Goal: Download file/media

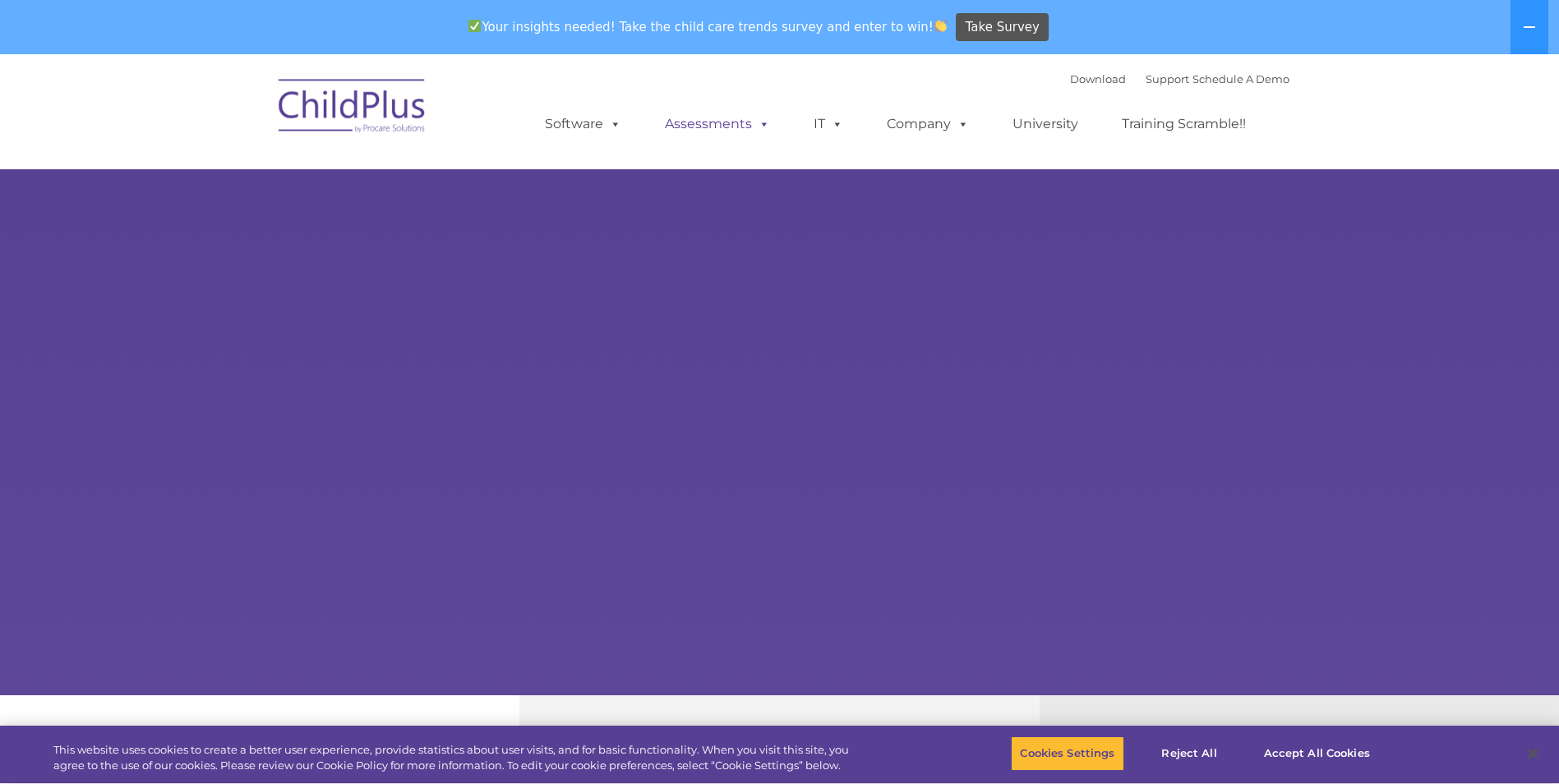
select select "MEDIUM"
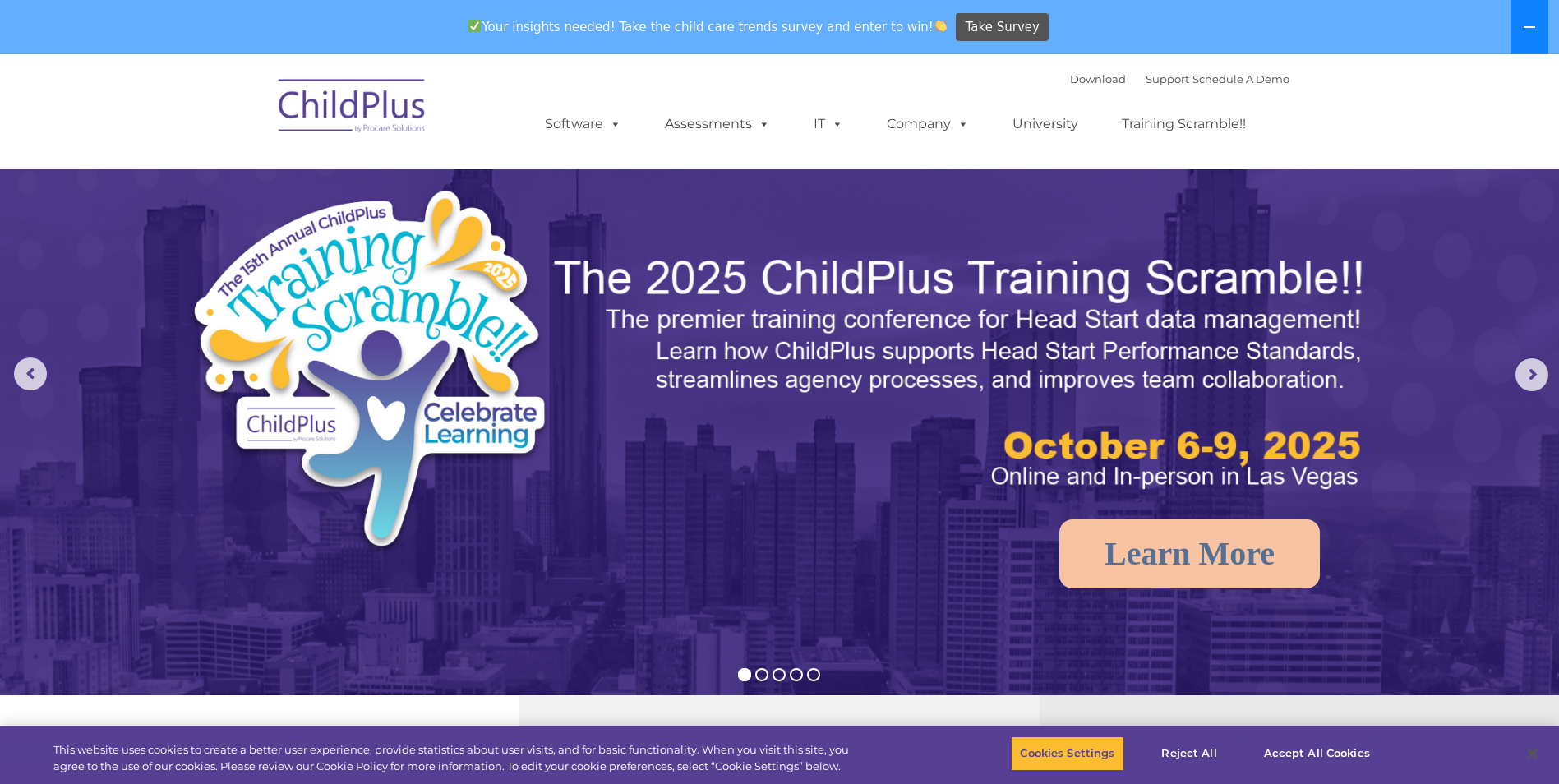
click at [1522, 27] on button at bounding box center [1529, 27] width 38 height 54
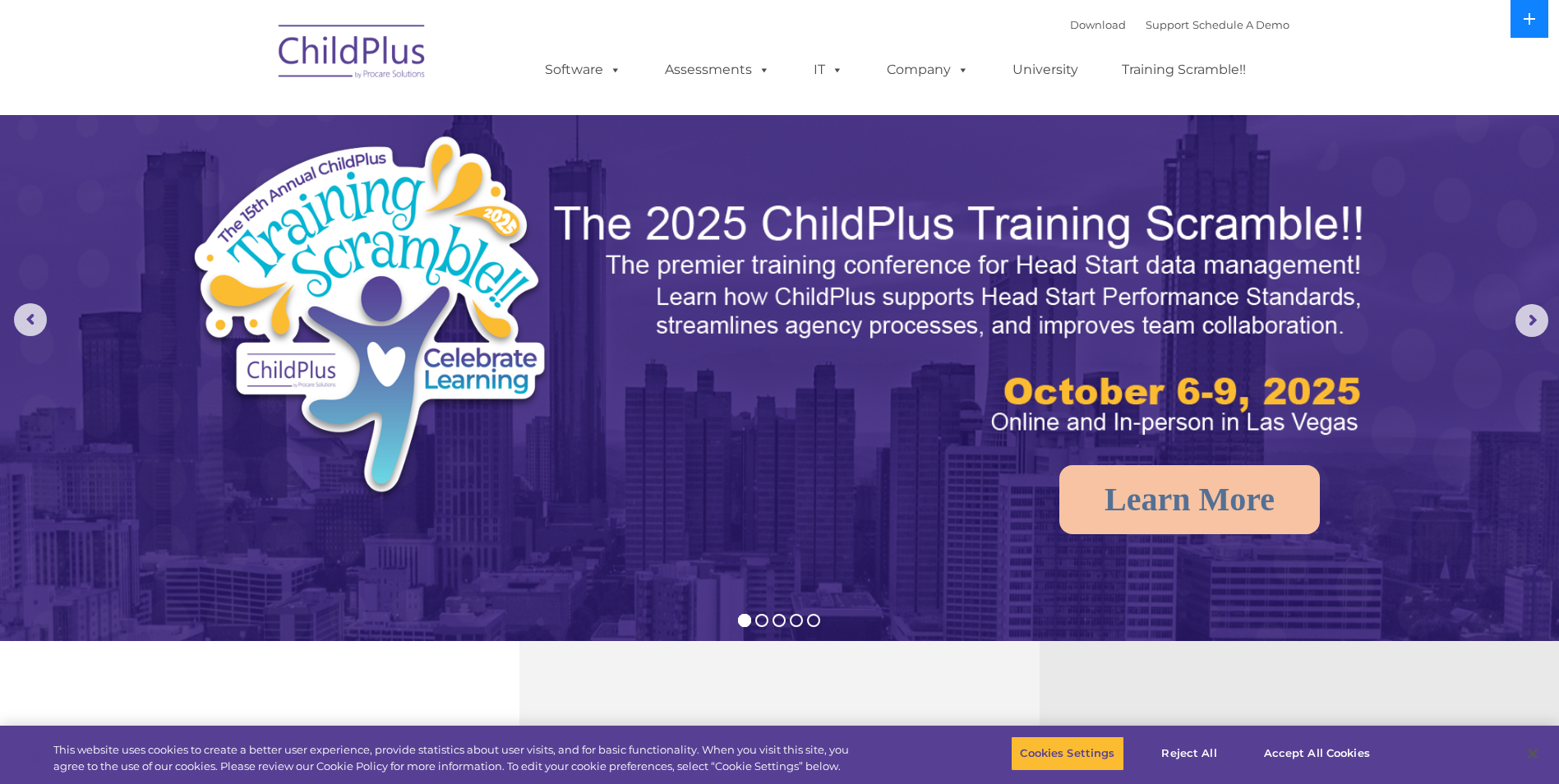
click at [1525, 24] on icon at bounding box center [1529, 18] width 13 height 13
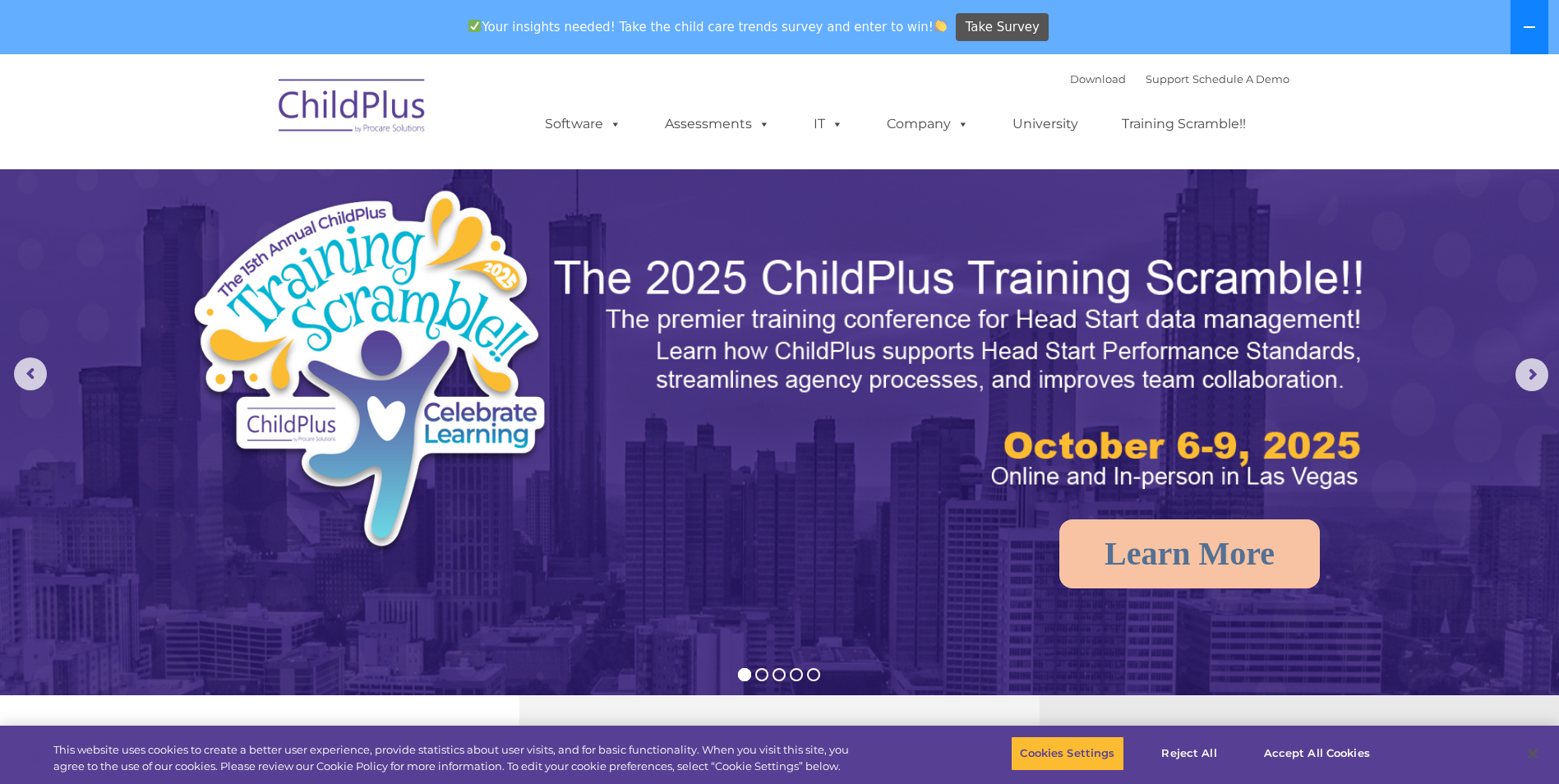
click at [1525, 24] on icon at bounding box center [1529, 26] width 13 height 13
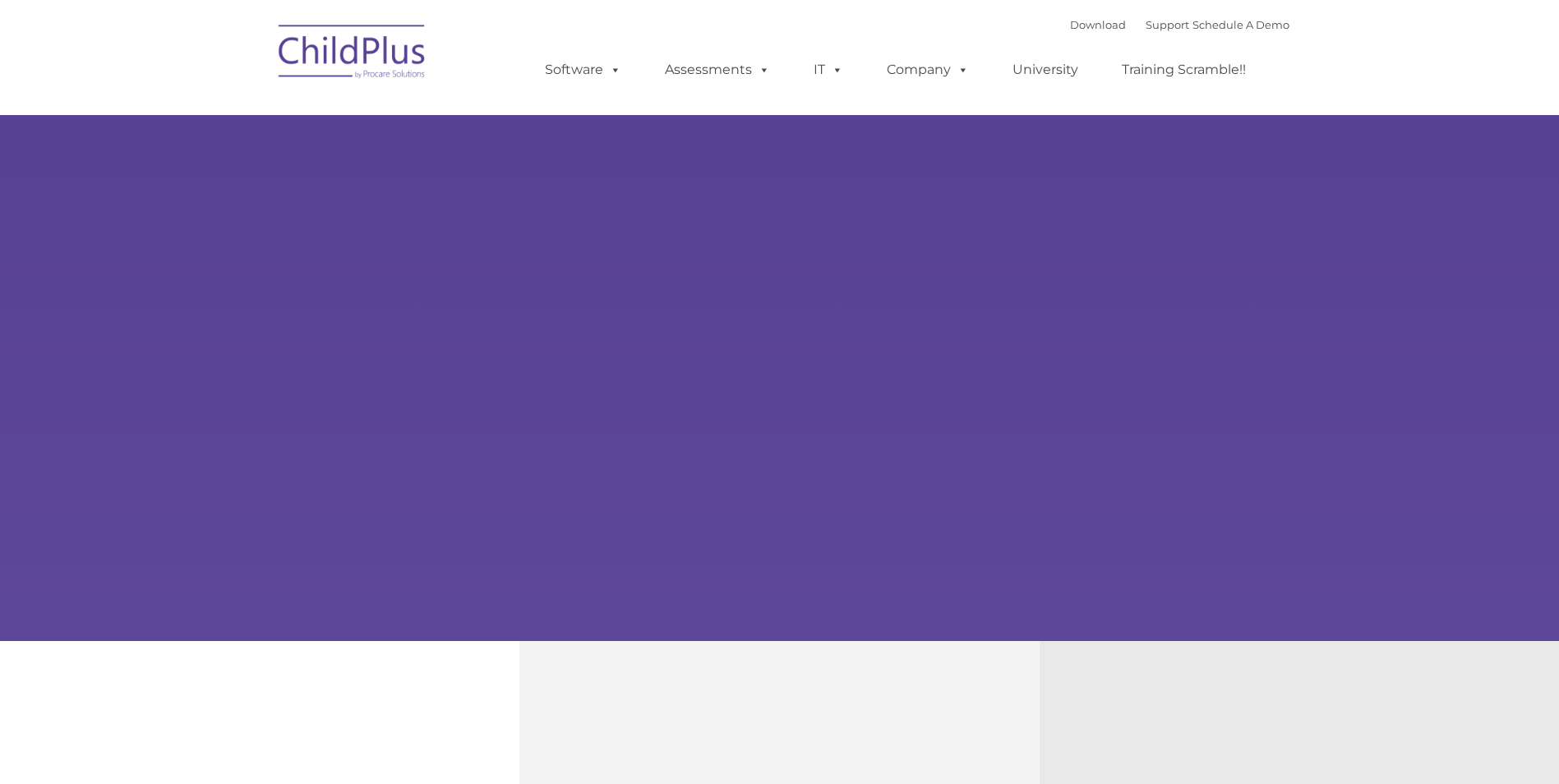
type input ""
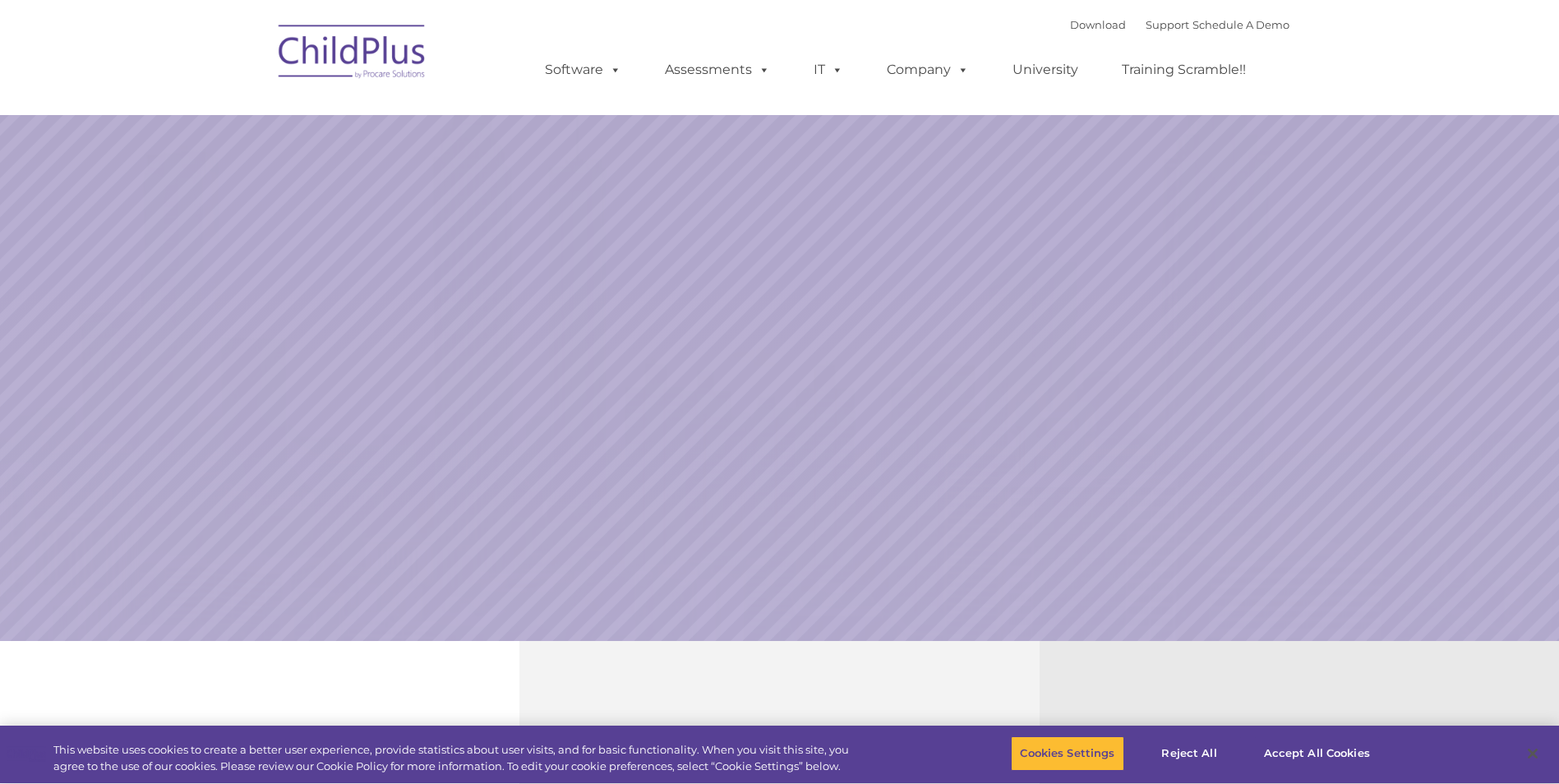
select select "MEDIUM"
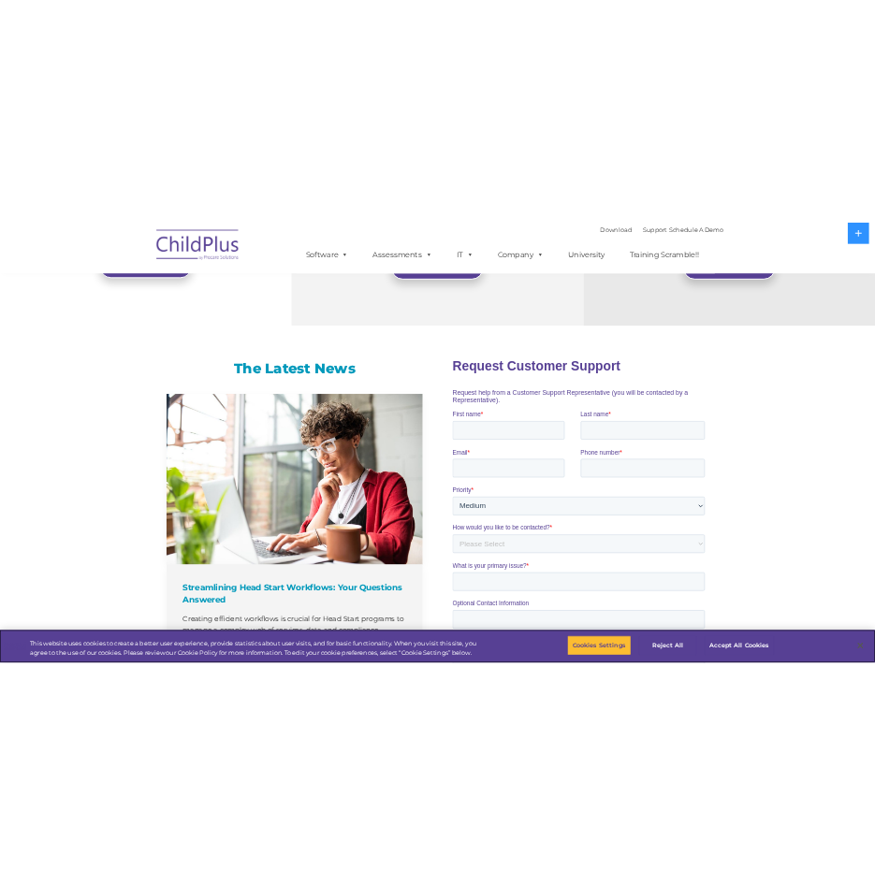
scroll to position [658, 0]
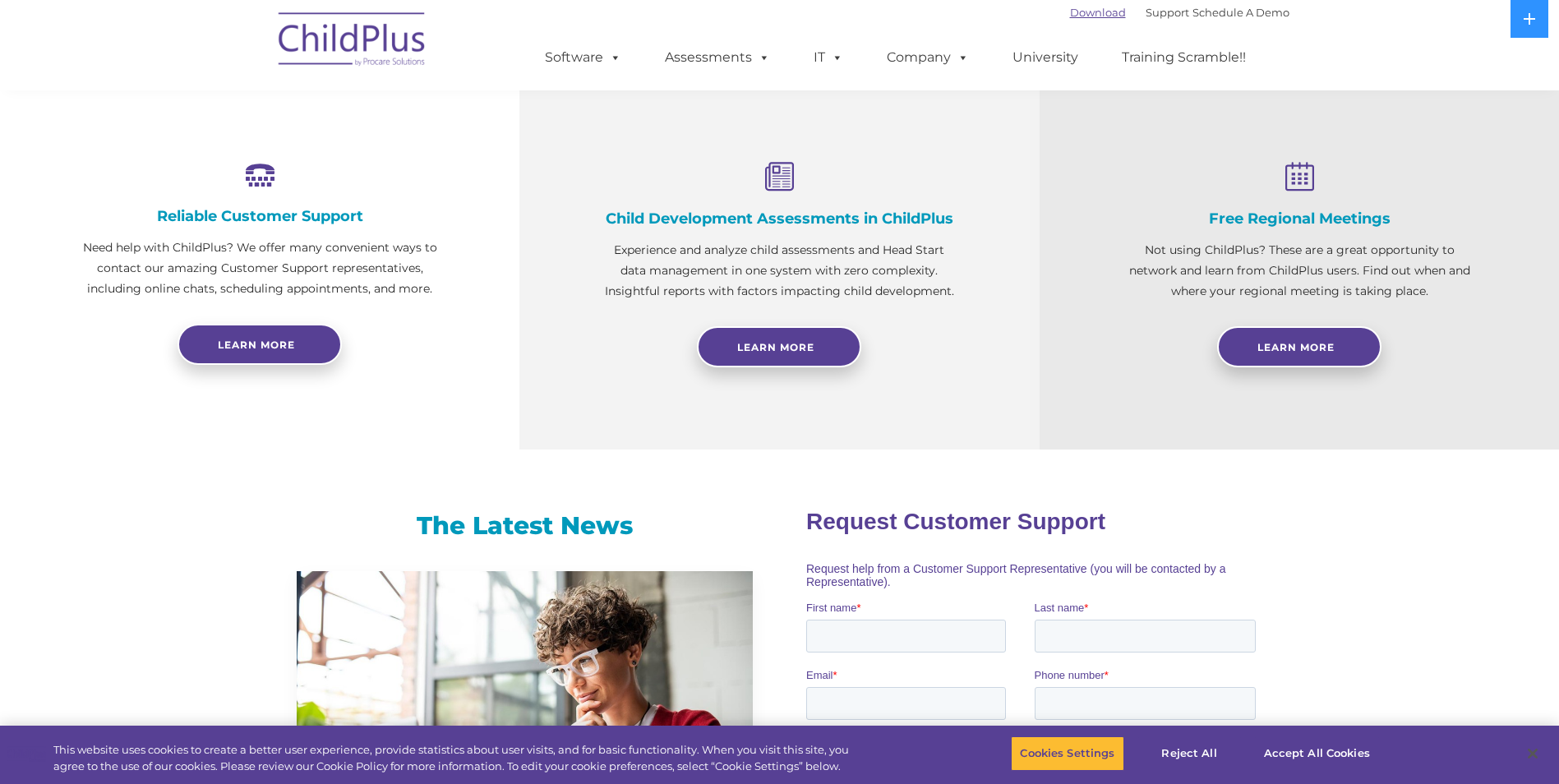
click at [1070, 11] on link "Download" at bounding box center [1098, 12] width 56 height 13
